Goal: Task Accomplishment & Management: Complete application form

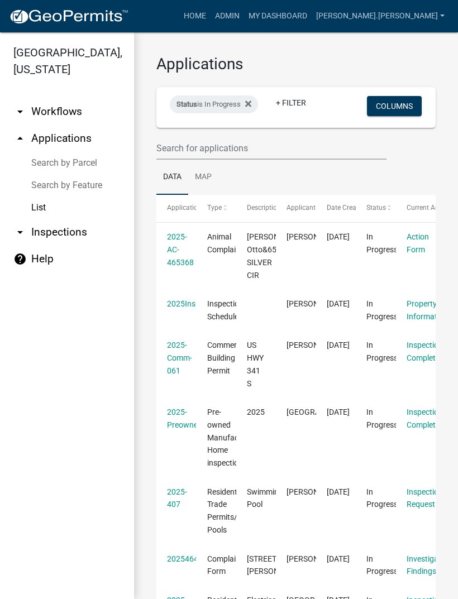
click at [186, 305] on link "2025Inspection465349" at bounding box center [207, 303] width 81 height 9
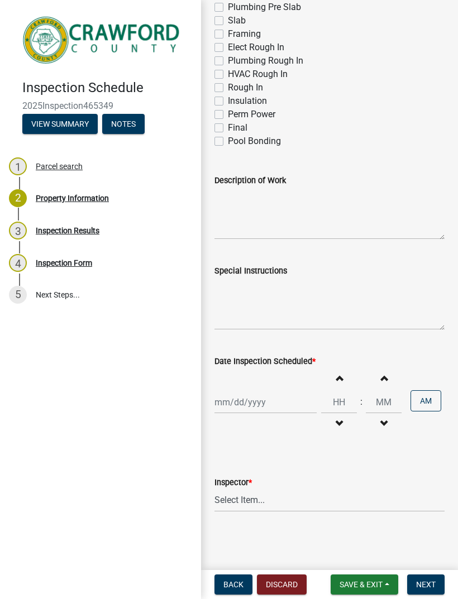
scroll to position [631, 0]
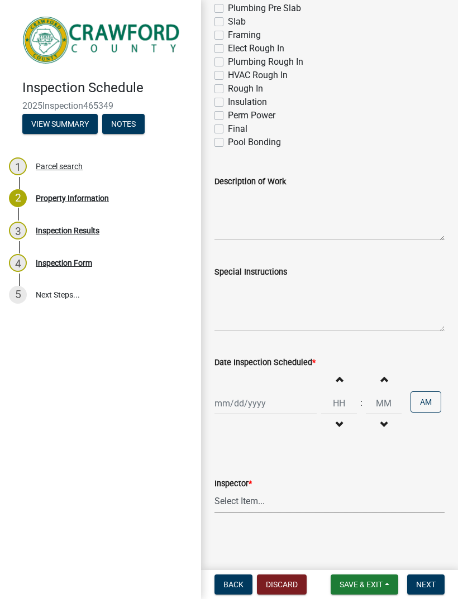
click at [262, 495] on select "Select Item... [PERSON_NAME] [PERSON_NAME] [PERSON_NAME] [PERSON_NAME]" at bounding box center [329, 501] width 230 height 23
select select "1d0a2158-052f-40b6-82a2-dba1764a9e57"
click at [264, 224] on textarea "Description of Work" at bounding box center [329, 214] width 230 height 52
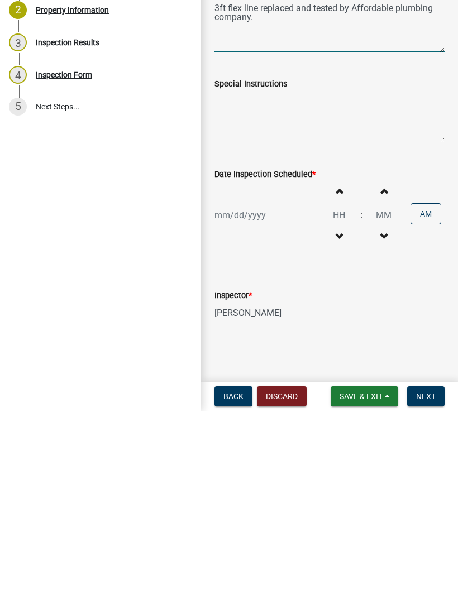
click at [428, 580] on span "Next" at bounding box center [426, 584] width 20 height 9
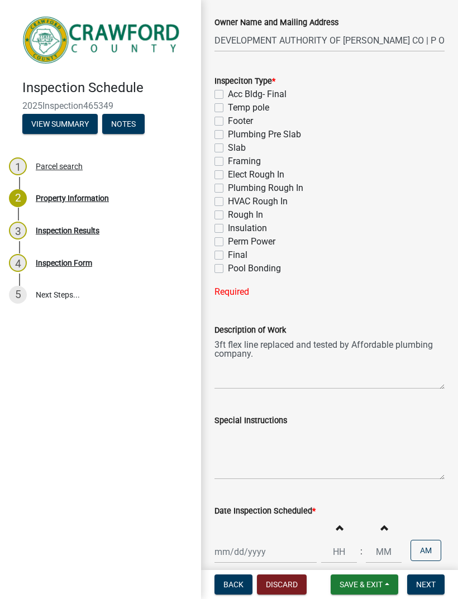
scroll to position [524, 0]
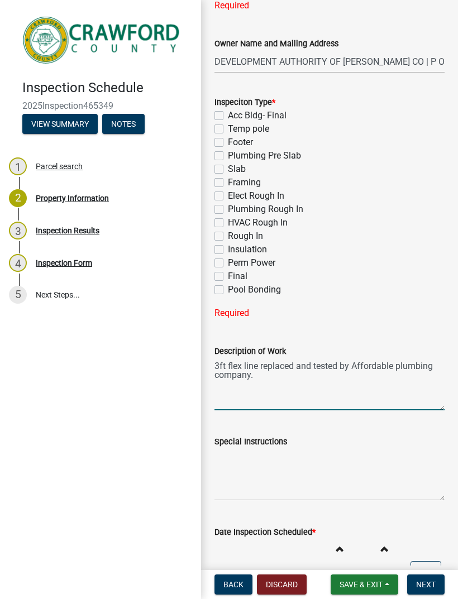
click at [256, 366] on textarea "3ft flex line replaced and tested by Affordable plumbing company." at bounding box center [329, 384] width 230 height 52
type textarea "3ft flex line for gas replaced and tested by Affordable plumbing company."
click at [228, 274] on label "Final" at bounding box center [238, 276] width 20 height 13
click at [228, 274] on input "Final" at bounding box center [231, 273] width 7 height 7
checkbox input "true"
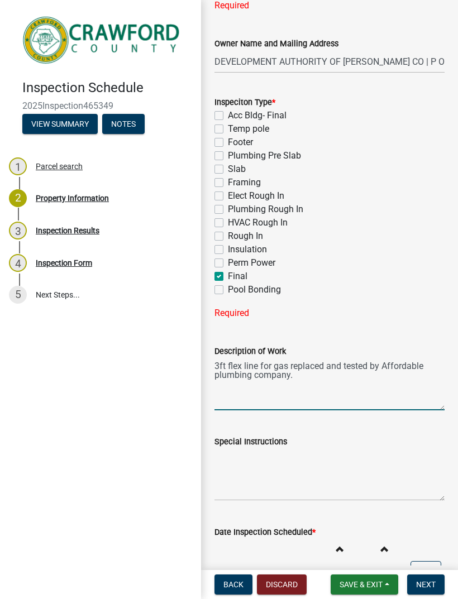
checkbox input "false"
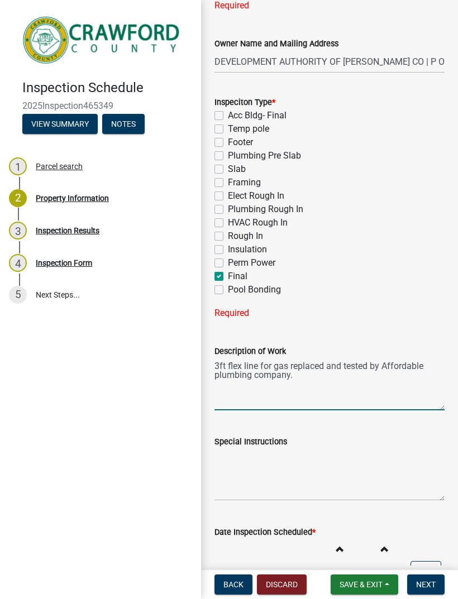
checkbox input "false"
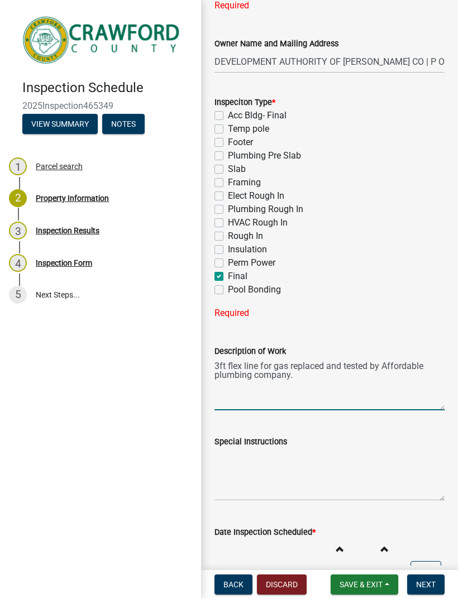
checkbox input "false"
checkbox input "true"
checkbox input "false"
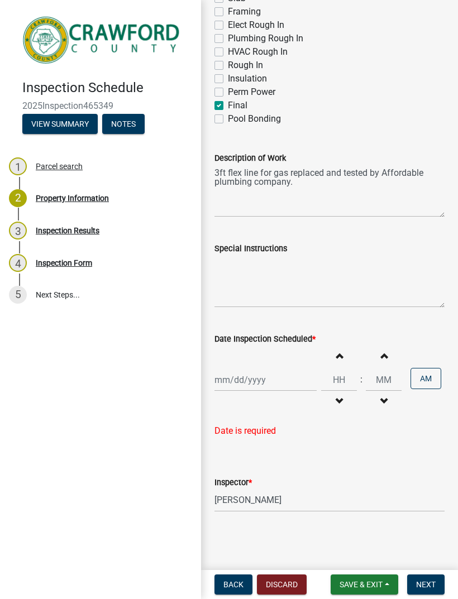
scroll to position [693, 0]
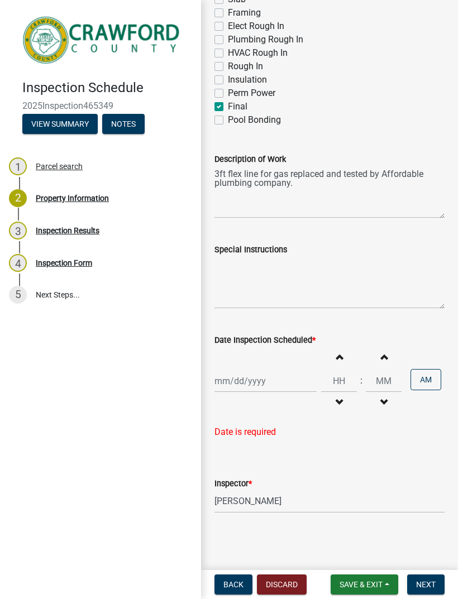
click at [331, 405] on button "Decrement hours" at bounding box center [338, 402] width 23 height 20
type input "11"
type input "00"
click at [229, 373] on div at bounding box center [265, 381] width 102 height 23
select select "8"
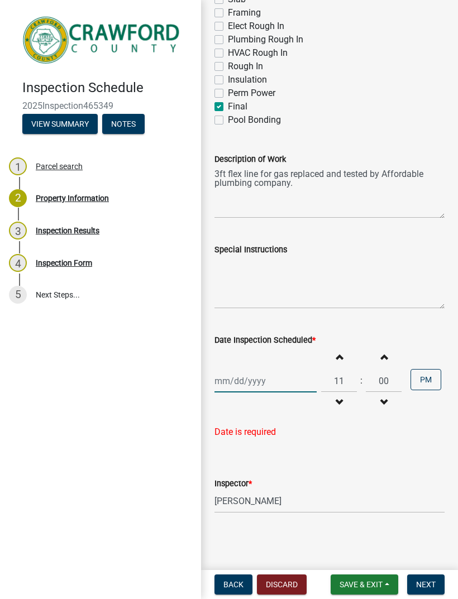
select select "2025"
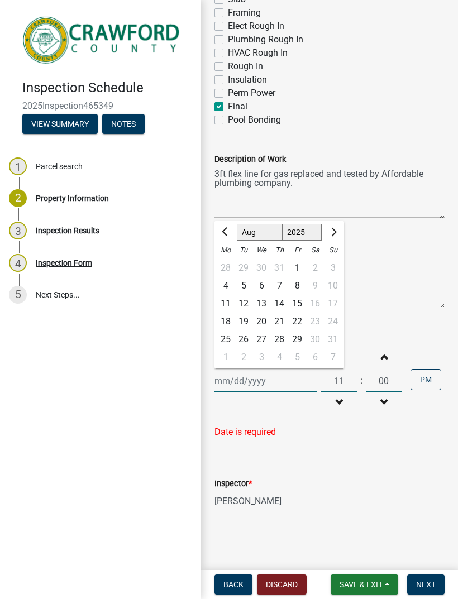
click at [227, 385] on input "Date Inspection Scheduled *" at bounding box center [265, 381] width 102 height 23
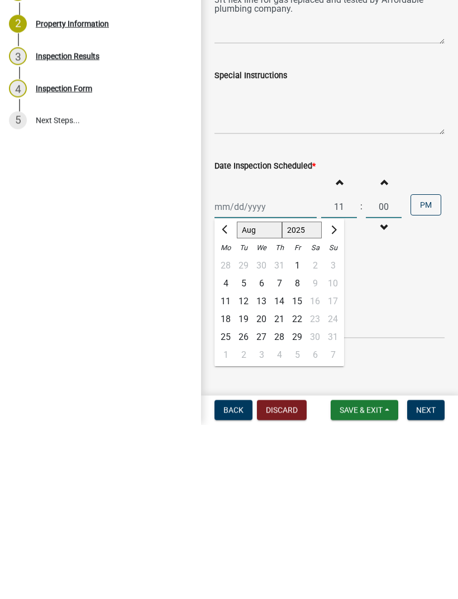
click at [244, 485] on div "19" at bounding box center [243, 494] width 18 height 18
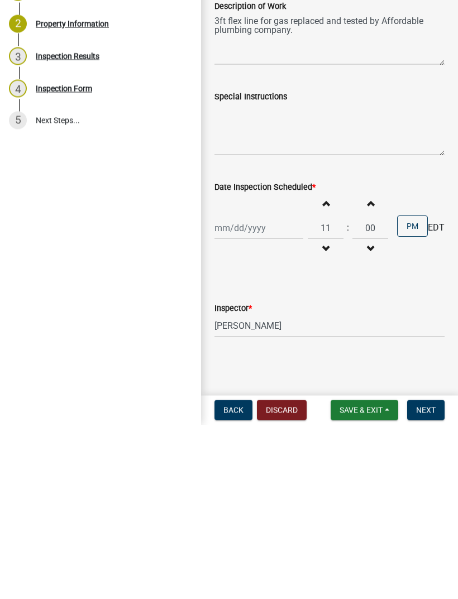
type input "[DATE]"
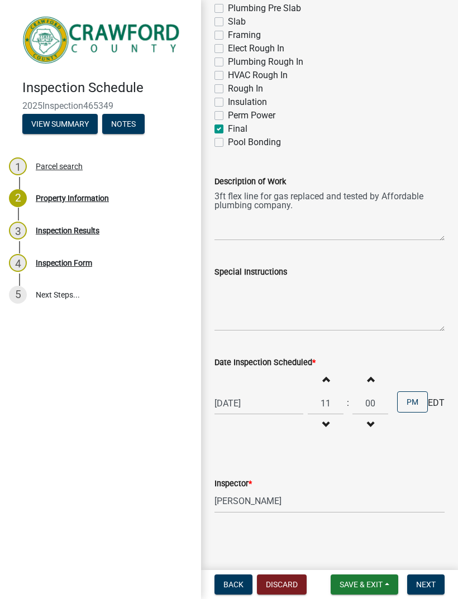
click at [334, 365] on div "Date Inspection Scheduled *" at bounding box center [329, 362] width 230 height 13
click at [329, 375] on button "Increment hours" at bounding box center [325, 379] width 23 height 20
click at [327, 373] on button "Increment hours" at bounding box center [325, 379] width 23 height 20
type input "01"
click at [265, 505] on select "Select Item... [PERSON_NAME] [PERSON_NAME] [PERSON_NAME] [PERSON_NAME]" at bounding box center [329, 501] width 230 height 23
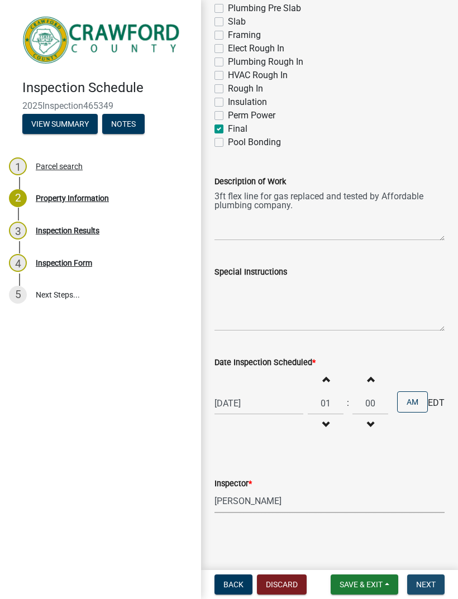
click at [424, 577] on button "Next" at bounding box center [425, 584] width 37 height 20
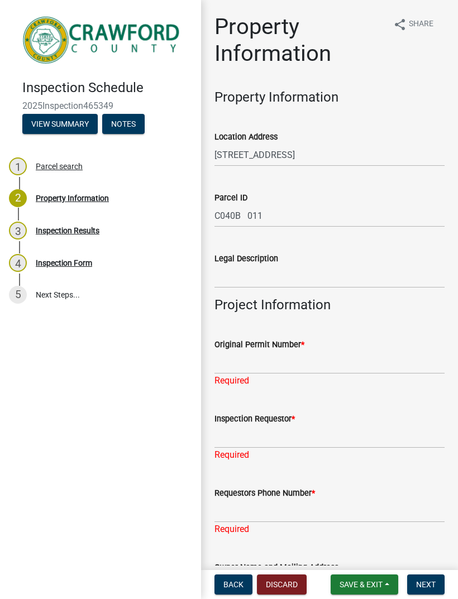
scroll to position [0, 0]
click at [46, 232] on div "Inspection Results" at bounding box center [68, 231] width 64 height 8
click at [17, 232] on div "3" at bounding box center [18, 231] width 18 height 18
click at [47, 241] on link "3 Inspection Results" at bounding box center [100, 230] width 201 height 32
click at [360, 580] on span "Save & Exit" at bounding box center [360, 584] width 43 height 9
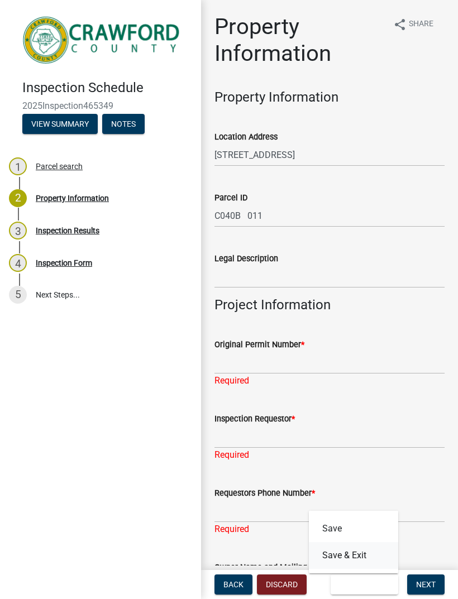
click at [361, 552] on button "Save & Exit" at bounding box center [353, 555] width 89 height 27
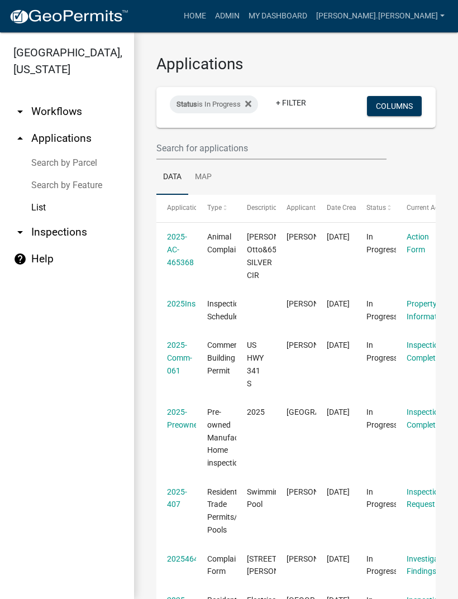
click at [420, 312] on link "Property Information" at bounding box center [426, 310] width 41 height 22
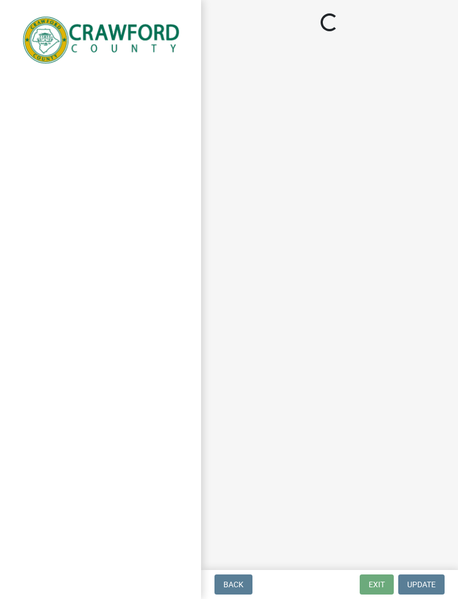
select select "1d0a2158-052f-40b6-82a2-dba1764a9e57"
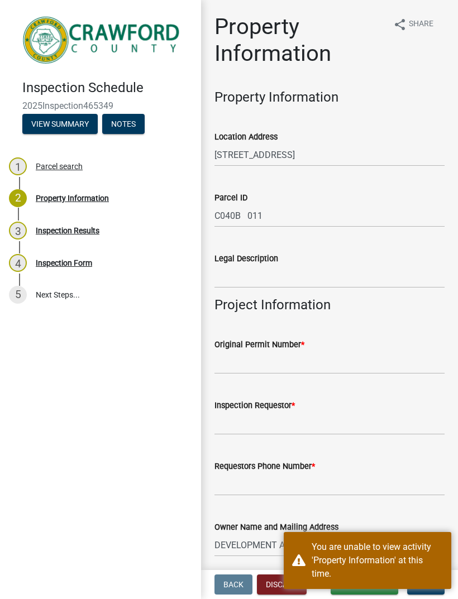
click at [66, 230] on div "Inspection Results" at bounding box center [68, 231] width 64 height 8
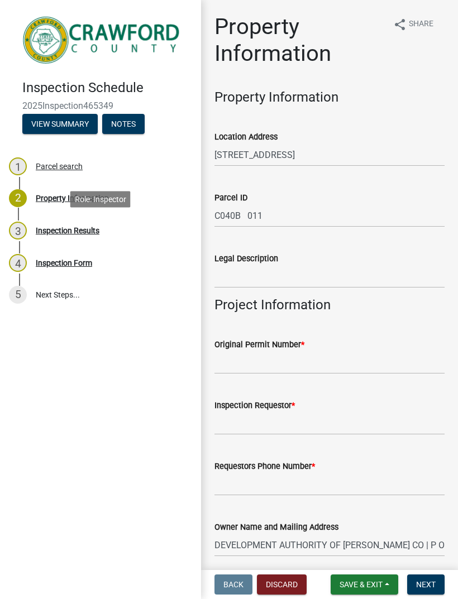
click at [40, 123] on button "View Summary" at bounding box center [59, 124] width 75 height 20
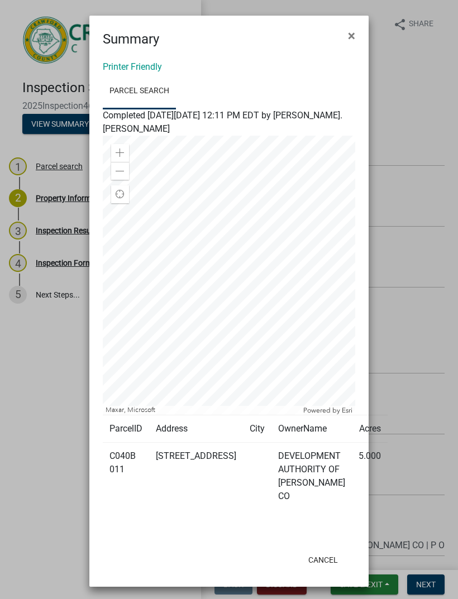
click at [351, 36] on span "×" at bounding box center [351, 36] width 7 height 16
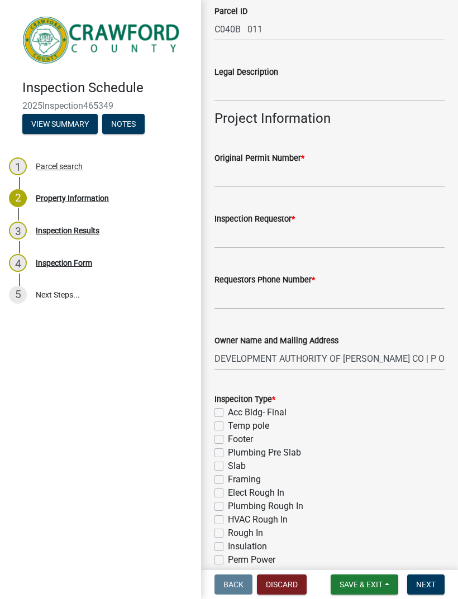
scroll to position [185, 0]
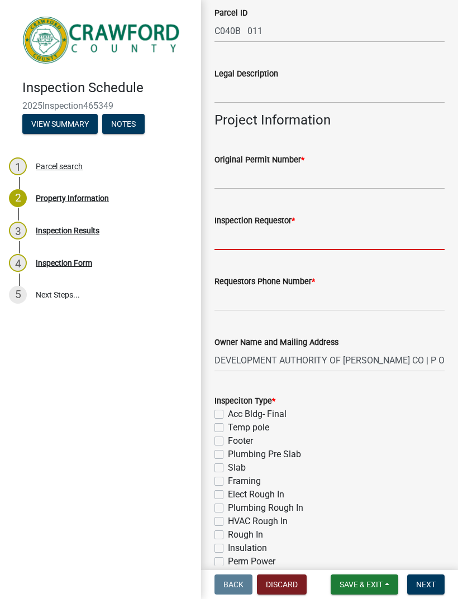
click at [361, 241] on input "Inspection Requestor *" at bounding box center [329, 238] width 230 height 23
type input "Owner"
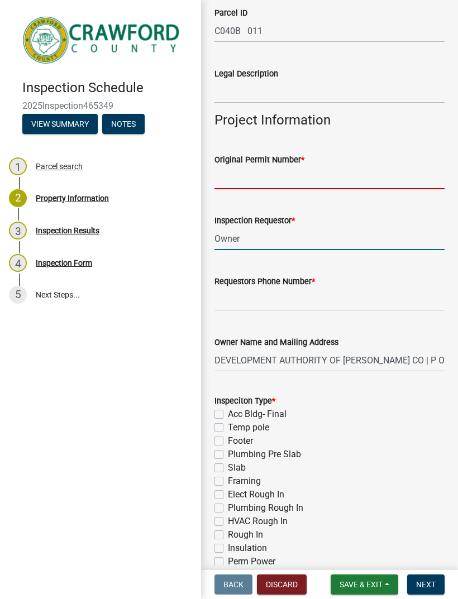
click at [243, 178] on input "Original Permit Number *" at bounding box center [329, 177] width 230 height 23
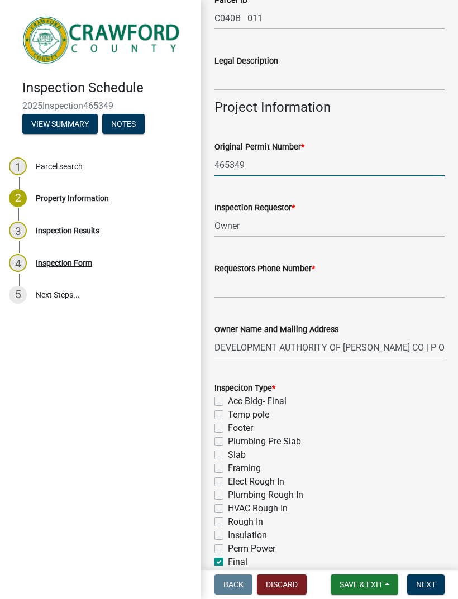
scroll to position [248, 0]
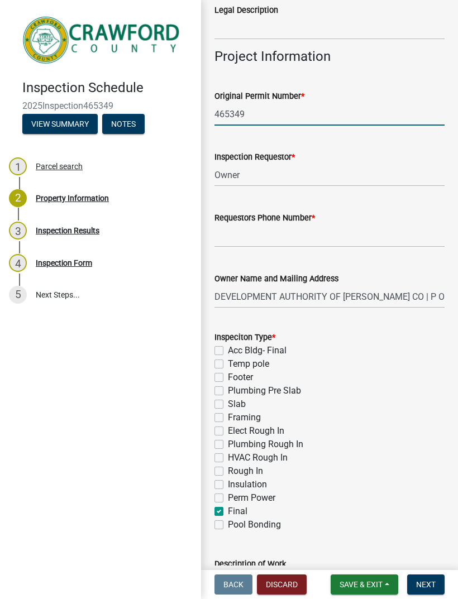
type input "465349"
click at [339, 239] on input "Requestors Phone Number *" at bounding box center [329, 235] width 230 height 23
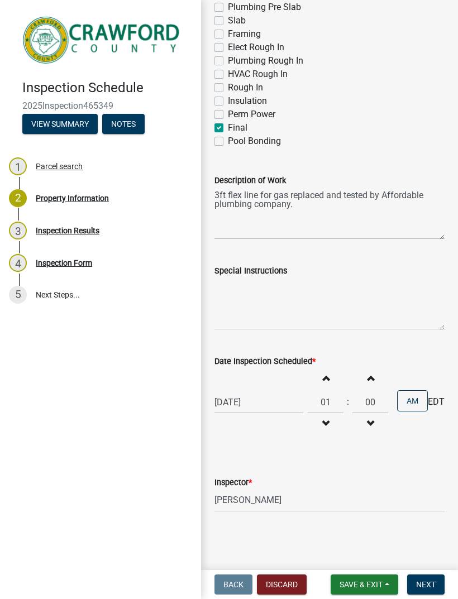
scroll to position [631, 0]
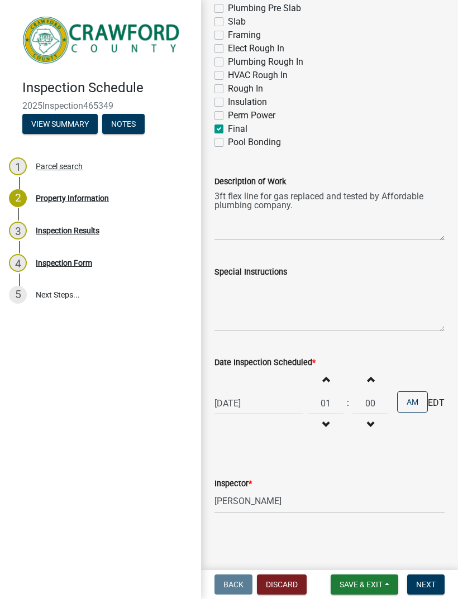
type input "4785385449"
click at [403, 126] on div "Final" at bounding box center [329, 128] width 230 height 13
click at [427, 577] on button "Next" at bounding box center [425, 584] width 37 height 20
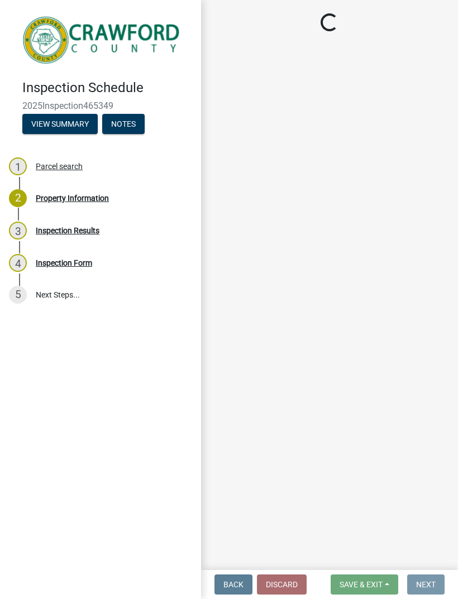
scroll to position [0, 0]
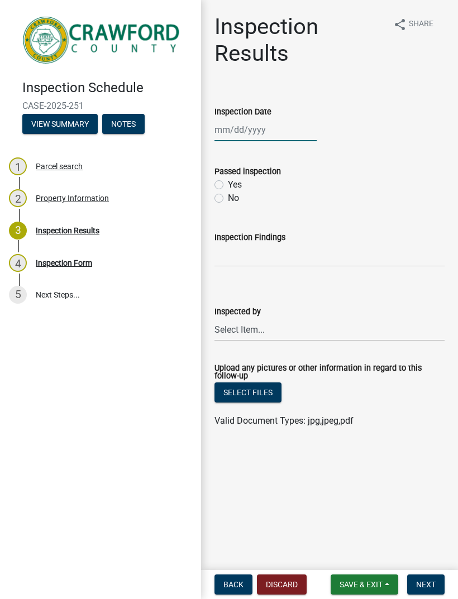
click at [228, 129] on div at bounding box center [265, 129] width 102 height 23
select select "8"
select select "2025"
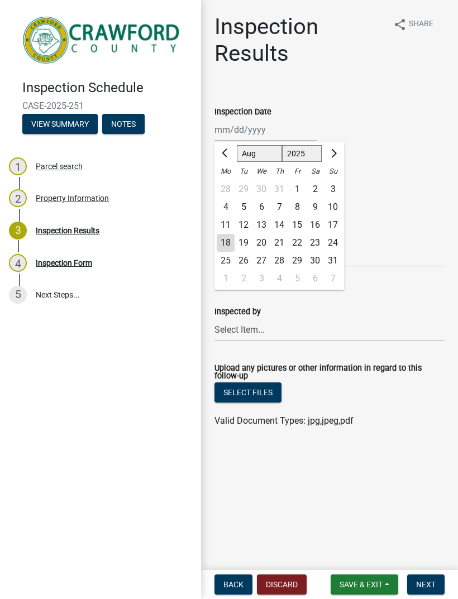
click at [246, 239] on div "19" at bounding box center [243, 243] width 18 height 18
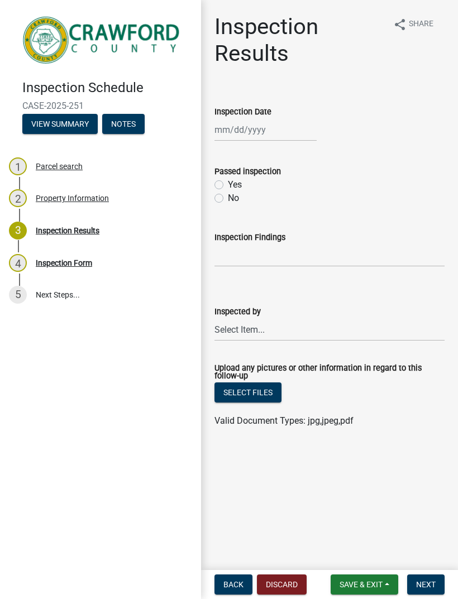
type input "[DATE]"
click at [226, 183] on div "Yes" at bounding box center [329, 184] width 230 height 13
click at [228, 188] on label "Yes" at bounding box center [235, 184] width 14 height 13
click at [228, 185] on input "Yes" at bounding box center [231, 181] width 7 height 7
radio input "true"
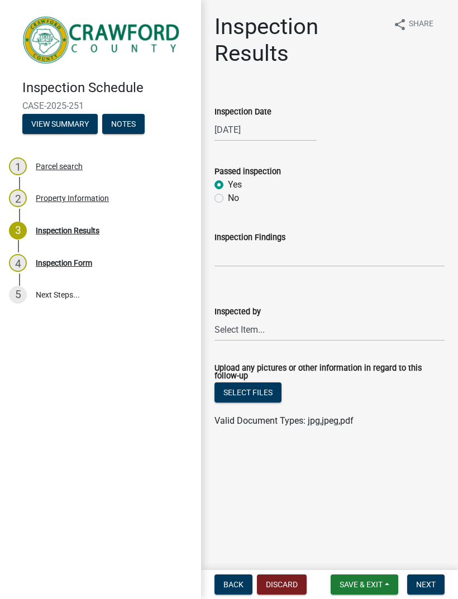
click at [428, 577] on button "Next" at bounding box center [425, 584] width 37 height 20
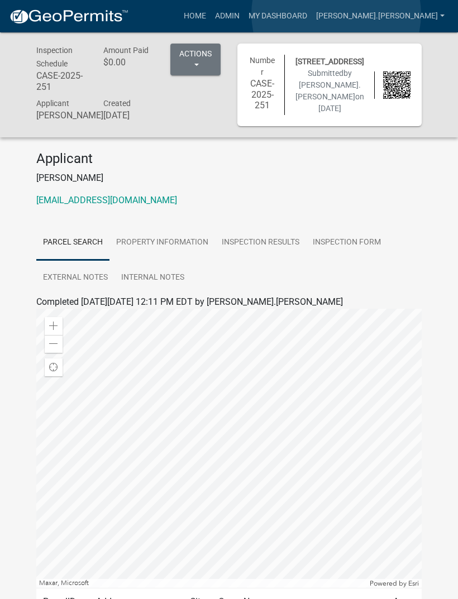
click at [312, 15] on link "My Dashboard" at bounding box center [278, 16] width 68 height 21
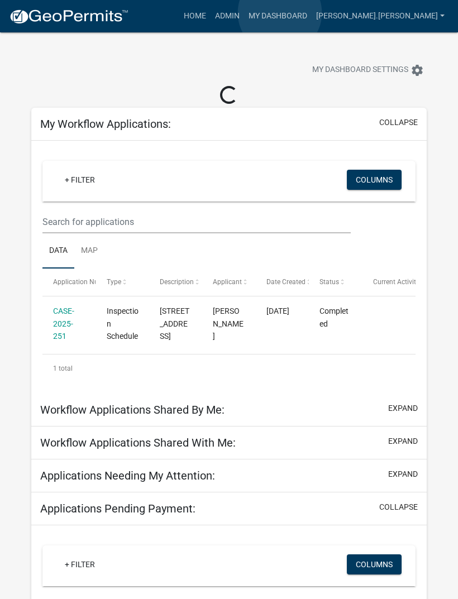
click at [244, 13] on link "Admin" at bounding box center [226, 16] width 33 height 21
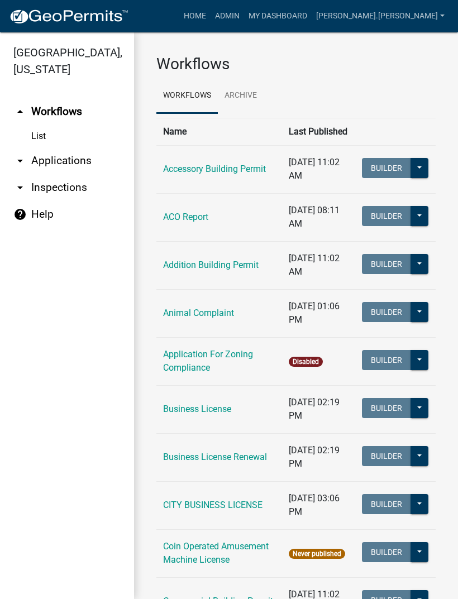
click at [42, 159] on link "arrow_drop_down Applications" at bounding box center [67, 160] width 134 height 27
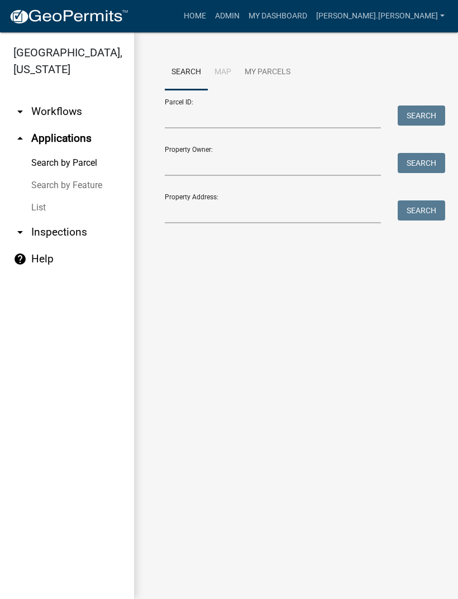
click at [43, 203] on link "List" at bounding box center [67, 208] width 134 height 22
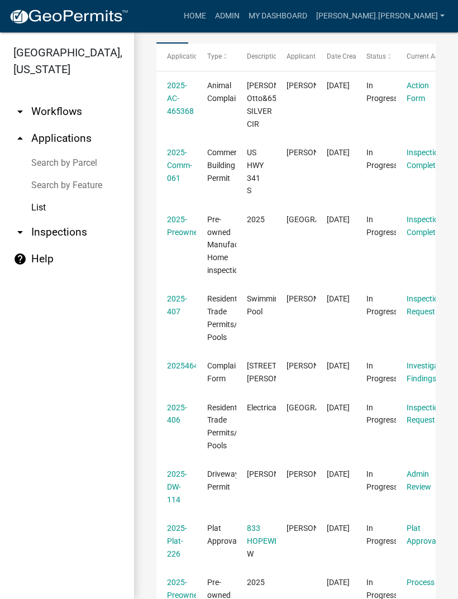
scroll to position [156, 0]
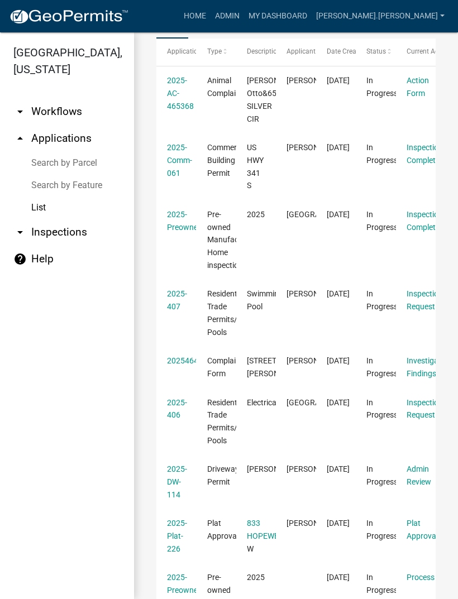
click at [191, 157] on link "2025-Comm-061" at bounding box center [179, 160] width 25 height 35
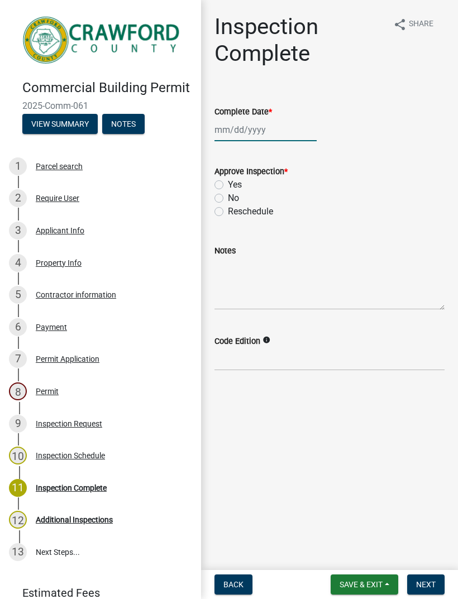
click at [237, 136] on div at bounding box center [265, 129] width 102 height 23
select select "8"
select select "2025"
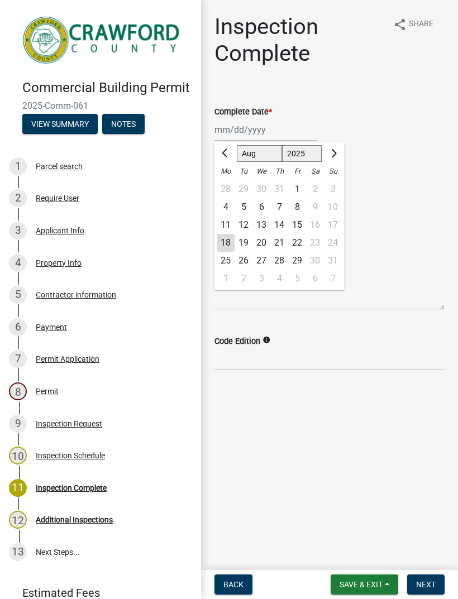
click at [252, 241] on div "19" at bounding box center [243, 243] width 18 height 18
type input "[DATE]"
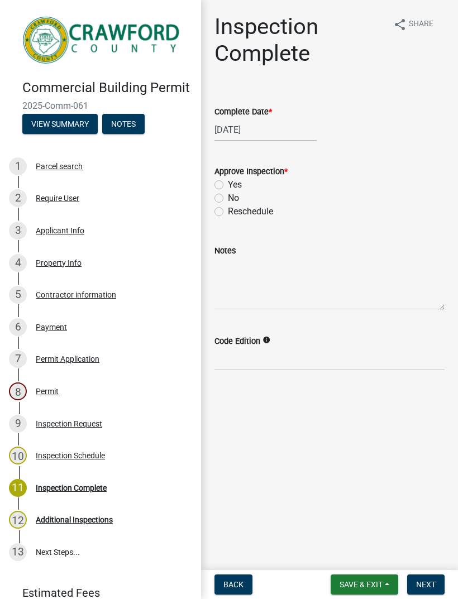
click at [228, 195] on label "No" at bounding box center [233, 197] width 11 height 13
click at [228, 195] on input "No" at bounding box center [231, 194] width 7 height 7
radio input "true"
click at [250, 294] on textarea "Notes" at bounding box center [329, 283] width 230 height 52
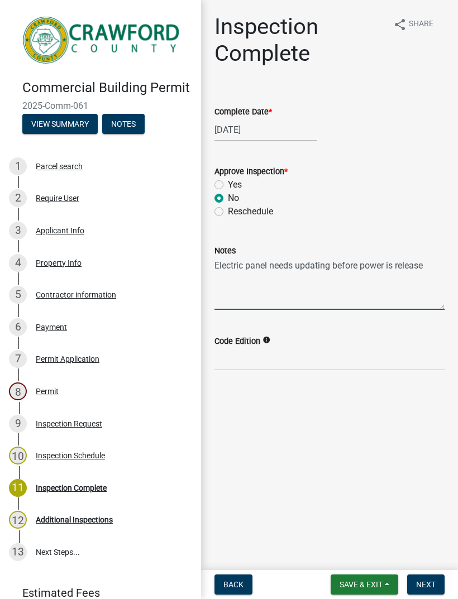
type textarea "Electric panel needs updating before power is released"
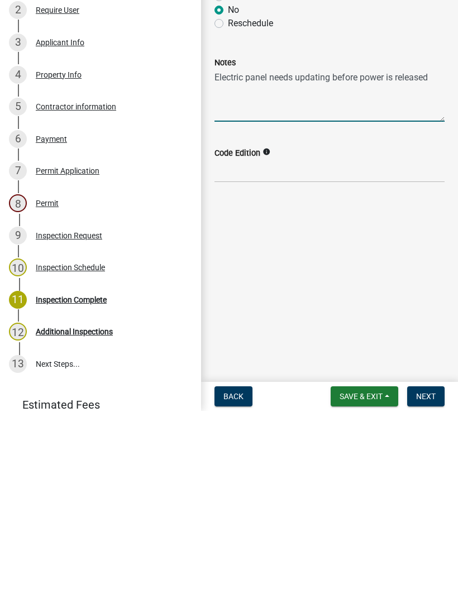
click at [425, 580] on span "Next" at bounding box center [426, 584] width 20 height 9
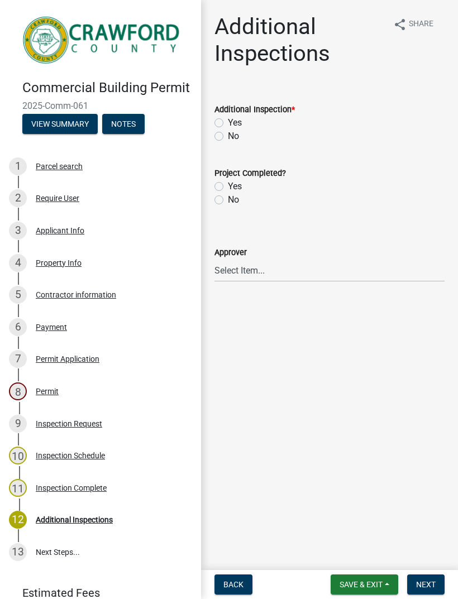
click at [229, 132] on label "No" at bounding box center [233, 136] width 11 height 13
click at [229, 132] on input "No" at bounding box center [231, 133] width 7 height 7
radio input "true"
click at [422, 575] on button "Next" at bounding box center [425, 584] width 37 height 20
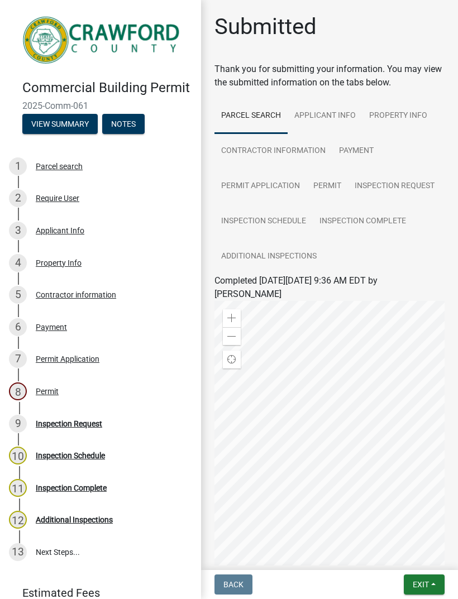
click at [421, 578] on button "Exit" at bounding box center [424, 584] width 41 height 20
click at [400, 552] on button "Save & Exit" at bounding box center [400, 555] width 89 height 27
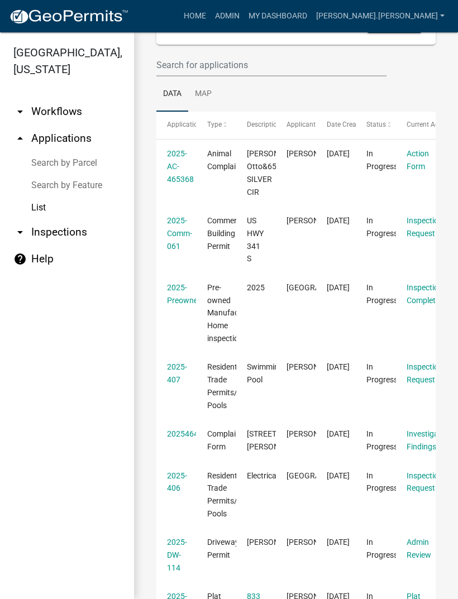
scroll to position [84, 0]
click at [421, 228] on link "Inspection Request" at bounding box center [424, 226] width 36 height 22
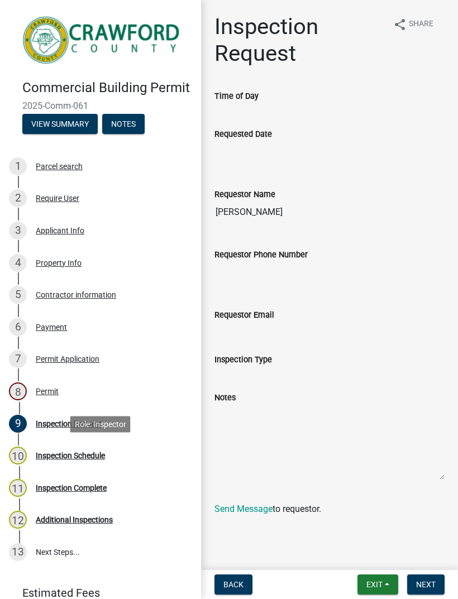
click at [50, 452] on div "Inspection Schedule" at bounding box center [70, 456] width 69 height 8
click at [41, 461] on div "10 Inspection Schedule" at bounding box center [96, 456] width 174 height 18
click at [428, 583] on span "Next" at bounding box center [426, 584] width 20 height 9
click at [425, 582] on span "Next" at bounding box center [426, 584] width 20 height 9
click at [426, 581] on span "Next" at bounding box center [426, 584] width 20 height 9
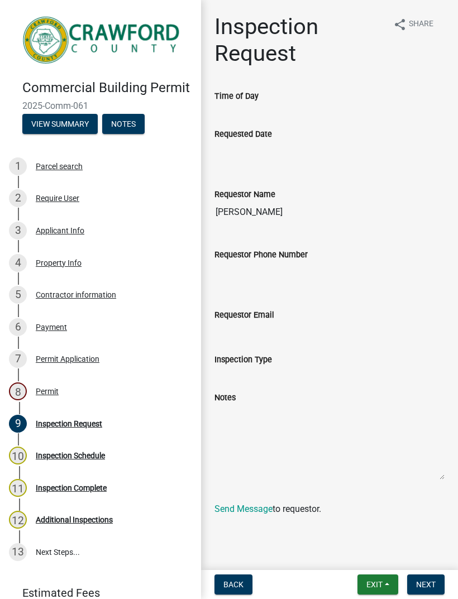
click at [424, 578] on button "Next" at bounding box center [425, 584] width 37 height 20
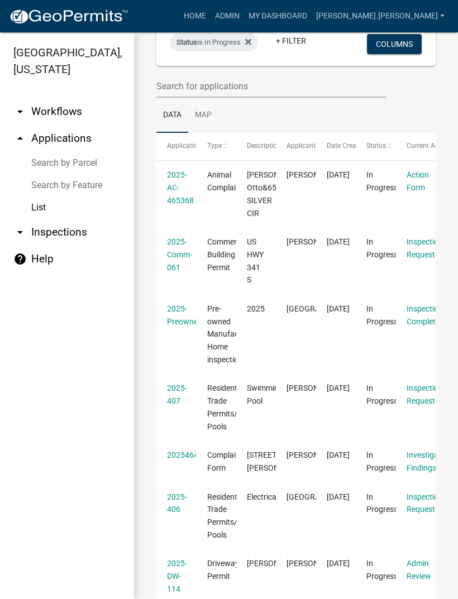
scroll to position [78, 0]
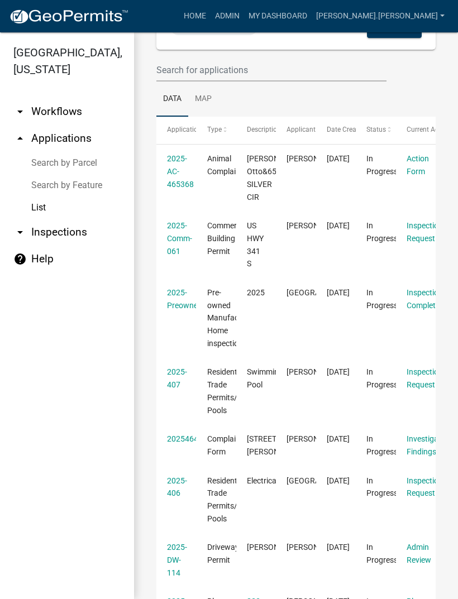
click at [183, 293] on link "2025-PreownedInsp19" at bounding box center [196, 299] width 59 height 22
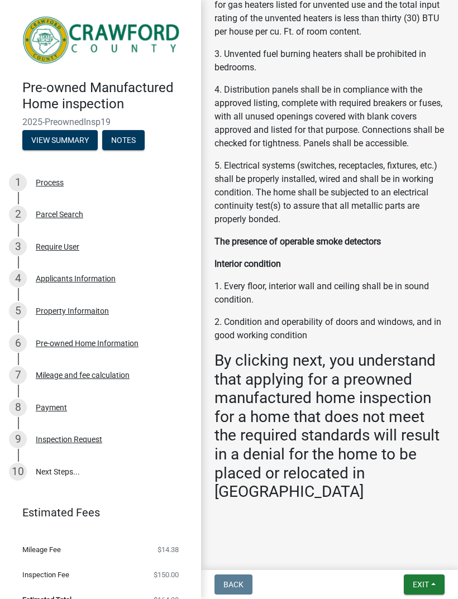
scroll to position [1561, 0]
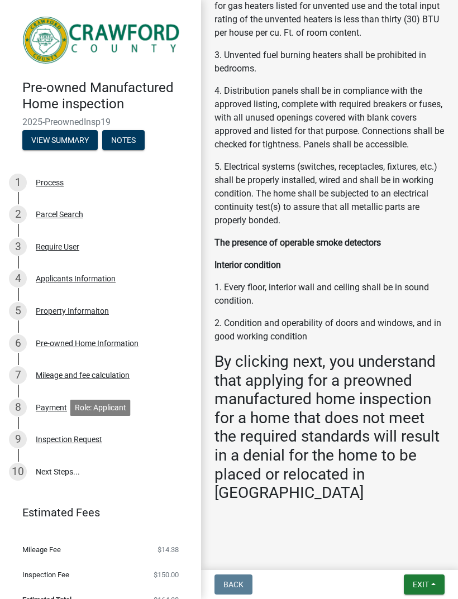
click at [84, 438] on div "Inspection Request" at bounding box center [69, 439] width 66 height 8
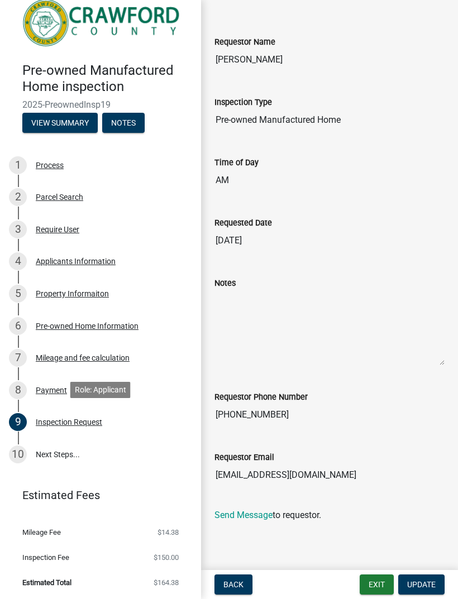
scroll to position [17, 0]
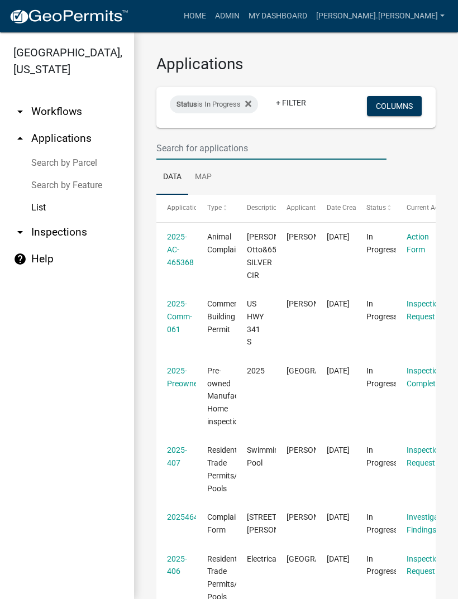
click at [253, 147] on input "text" at bounding box center [271, 148] width 230 height 23
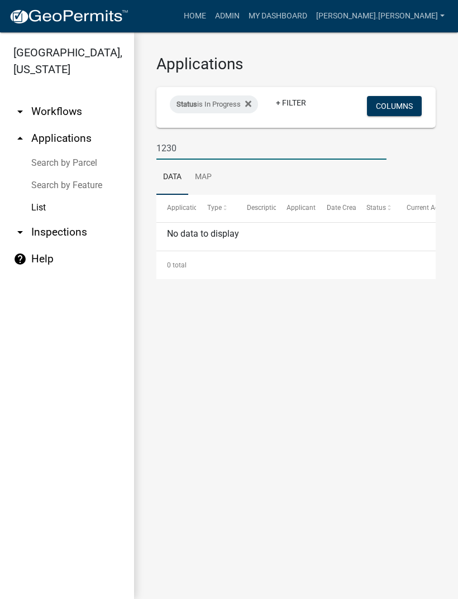
click at [34, 207] on link "List" at bounding box center [67, 208] width 134 height 22
click at [208, 152] on input "1230" at bounding box center [271, 148] width 230 height 23
type input "1"
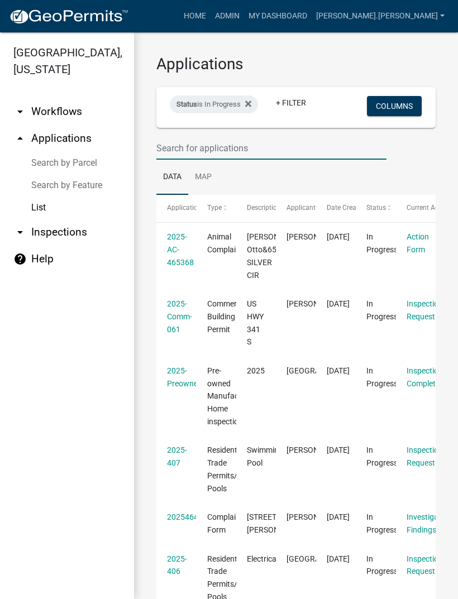
click at [33, 239] on link "arrow_drop_down Inspections" at bounding box center [67, 232] width 134 height 27
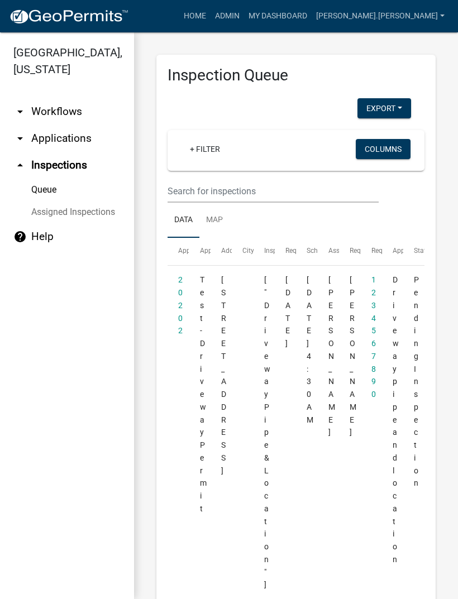
click at [40, 212] on link "Assigned Inspections" at bounding box center [67, 212] width 134 height 22
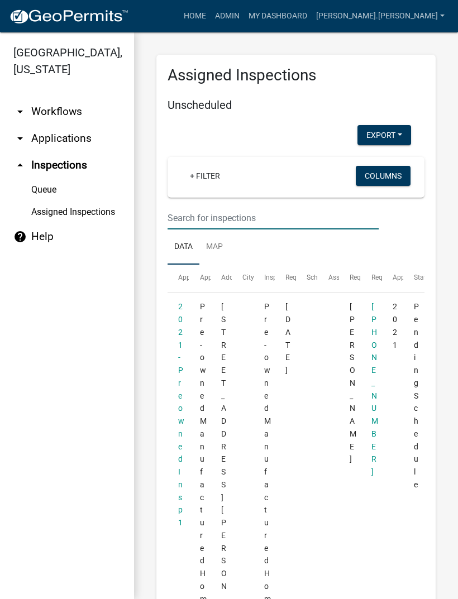
click at [183, 215] on input "text" at bounding box center [272, 218] width 211 height 23
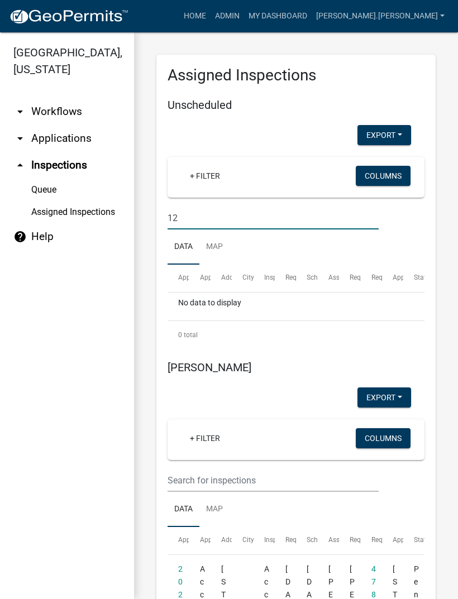
type input "1"
type input "A"
